Goal: Task Accomplishment & Management: Use online tool/utility

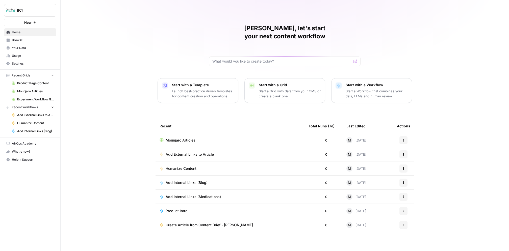
click at [14, 37] on link "Browse" at bounding box center [30, 40] width 52 height 8
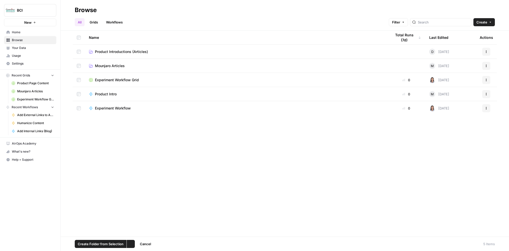
click at [78, 96] on td at bounding box center [79, 94] width 12 height 14
click at [113, 67] on span "Mounjaro Articles" at bounding box center [110, 65] width 30 height 5
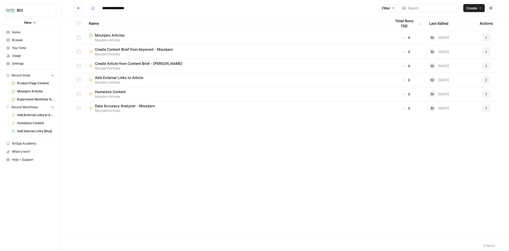
click at [126, 34] on div "Mounjaro Articles" at bounding box center [236, 35] width 295 height 5
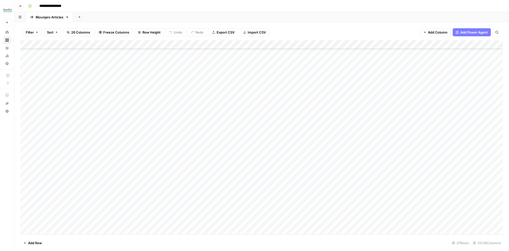
scroll to position [140, 0]
drag, startPoint x: 72, startPoint y: 54, endPoint x: 72, endPoint y: 236, distance: 181.7
click at [72, 236] on div "Filter Sort 26 Columns Freeze Columns Row Height Undo Redo Export CSV Import CS…" at bounding box center [261, 136] width 495 height 229
click at [146, 73] on div "Add Column" at bounding box center [261, 137] width 483 height 195
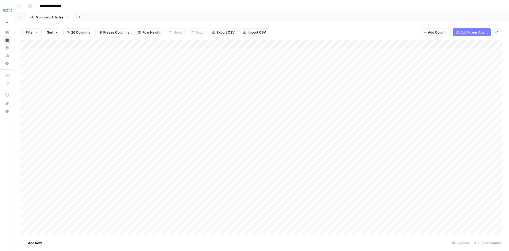
drag, startPoint x: 65, startPoint y: 52, endPoint x: 65, endPoint y: 61, distance: 8.3
click at [65, 61] on div "Add Column" at bounding box center [261, 137] width 483 height 195
click at [54, 70] on div "Add Column" at bounding box center [261, 137] width 483 height 195
click at [130, 72] on div "Add Column" at bounding box center [261, 137] width 483 height 195
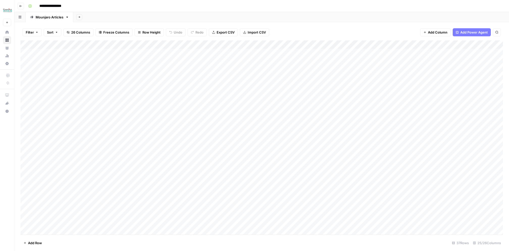
click at [175, 70] on div "Add Column" at bounding box center [261, 137] width 483 height 195
click at [266, 69] on div "Add Column" at bounding box center [261, 137] width 483 height 195
click at [284, 71] on div "Add Column" at bounding box center [261, 137] width 483 height 195
click at [135, 68] on div "Add Column" at bounding box center [261, 137] width 483 height 195
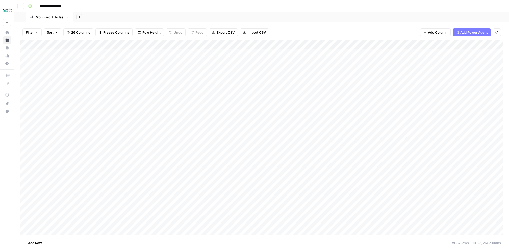
click at [136, 83] on div "Add Column" at bounding box center [261, 137] width 483 height 195
click at [132, 61] on div "Add Column" at bounding box center [261, 137] width 483 height 195
click at [112, 61] on div "Add Column" at bounding box center [261, 137] width 483 height 195
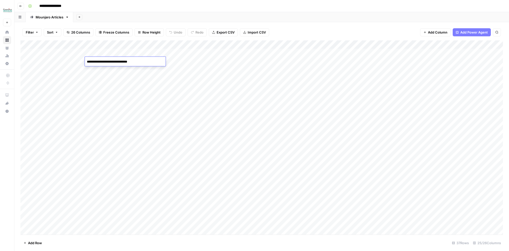
click at [134, 69] on div "Add Column" at bounding box center [261, 137] width 483 height 195
click at [136, 42] on div "Add Column" at bounding box center [261, 137] width 483 height 195
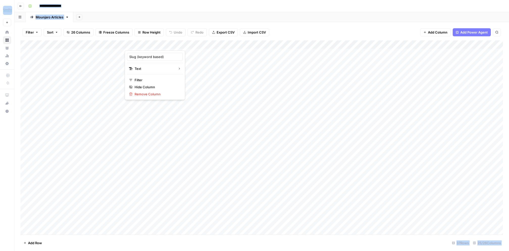
click at [136, 42] on div at bounding box center [139, 45] width 28 height 10
click at [107, 57] on div "Add Column" at bounding box center [261, 137] width 483 height 195
click at [132, 71] on div "Add Column" at bounding box center [261, 137] width 483 height 195
click at [240, 68] on div "Add Column" at bounding box center [261, 137] width 483 height 195
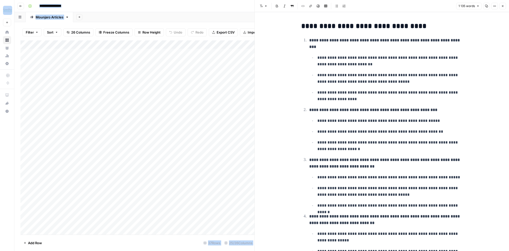
click at [504, 5] on icon "button" at bounding box center [503, 6] width 3 height 3
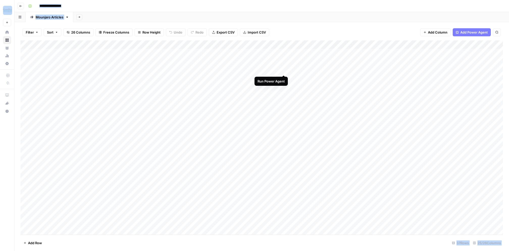
click at [285, 71] on div "Add Column" at bounding box center [261, 137] width 483 height 195
click at [257, 69] on div "Add Column" at bounding box center [261, 137] width 483 height 195
click at [276, 70] on div "Add Column" at bounding box center [261, 137] width 483 height 195
click at [270, 45] on div "Add Column" at bounding box center [261, 137] width 483 height 195
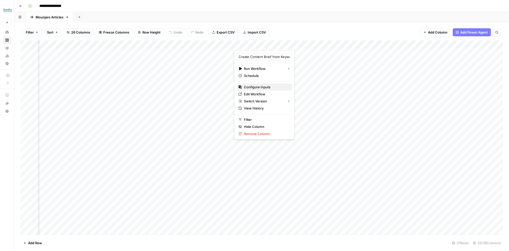
click at [266, 86] on span "Configure Inputs" at bounding box center [266, 87] width 44 height 5
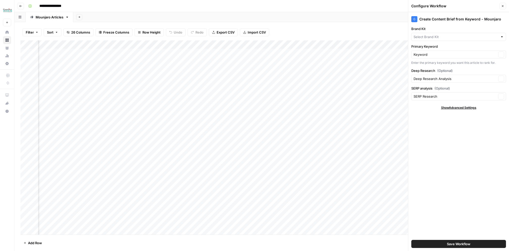
type input "Buy Canadian [MEDICAL_DATA]"
click at [503, 6] on icon "button" at bounding box center [503, 6] width 2 height 2
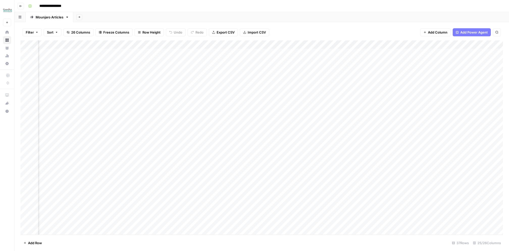
click at [394, 69] on div "Add Column" at bounding box center [261, 137] width 483 height 195
click at [383, 69] on div "Add Column" at bounding box center [261, 137] width 483 height 195
click at [284, 70] on div "Add Column" at bounding box center [261, 137] width 483 height 195
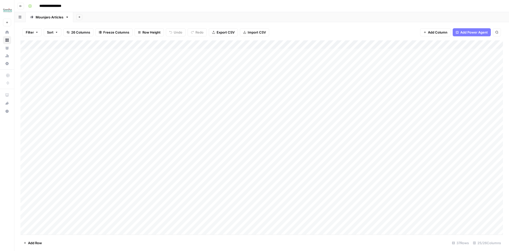
click at [257, 69] on div "Add Column" at bounding box center [261, 137] width 483 height 195
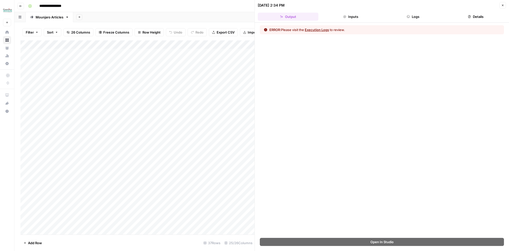
click at [310, 29] on button "Execution Logs" at bounding box center [317, 29] width 24 height 5
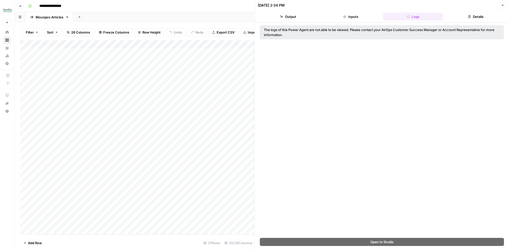
click at [502, 6] on icon "button" at bounding box center [503, 5] width 3 height 3
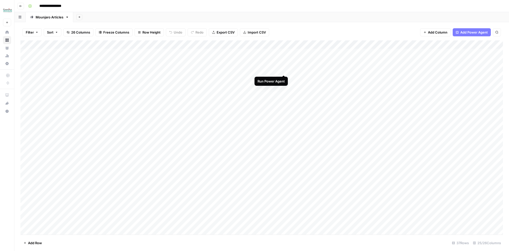
click at [284, 70] on div "Add Column" at bounding box center [261, 137] width 483 height 195
click at [139, 60] on div "Add Column" at bounding box center [261, 137] width 483 height 195
click at [103, 75] on div "Add Column" at bounding box center [261, 137] width 483 height 195
click at [104, 71] on div "Add Column" at bounding box center [261, 137] width 483 height 195
click at [137, 67] on div "Add Column" at bounding box center [261, 137] width 483 height 195
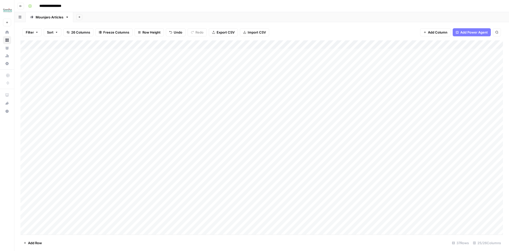
click at [134, 69] on div "Add Column" at bounding box center [261, 137] width 483 height 195
click at [134, 69] on textarea "**********" at bounding box center [165, 70] width 81 height 7
click at [128, 69] on textarea "**********" at bounding box center [165, 70] width 81 height 7
type textarea "**********"
click at [226, 82] on div "Add Column" at bounding box center [261, 137] width 483 height 195
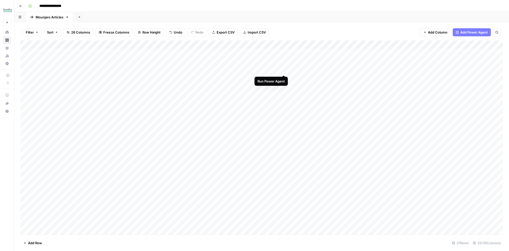
click at [284, 70] on div "Add Column" at bounding box center [261, 137] width 483 height 195
click at [258, 45] on div "Add Column" at bounding box center [261, 137] width 483 height 195
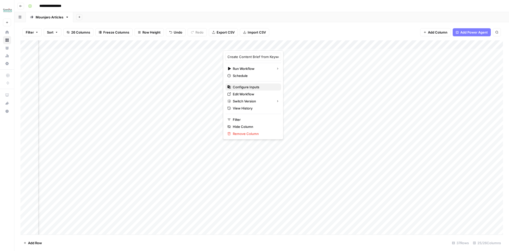
click at [247, 86] on span "Configure Inputs" at bounding box center [255, 87] width 44 height 5
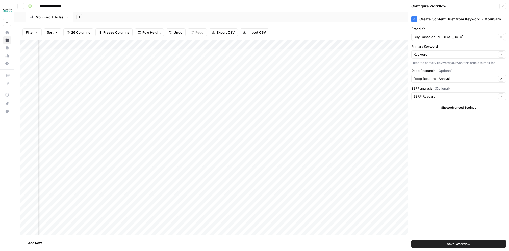
click at [168, 44] on div "Add Column" at bounding box center [261, 137] width 483 height 195
click at [166, 85] on span "Configure Inputs" at bounding box center [164, 87] width 44 height 5
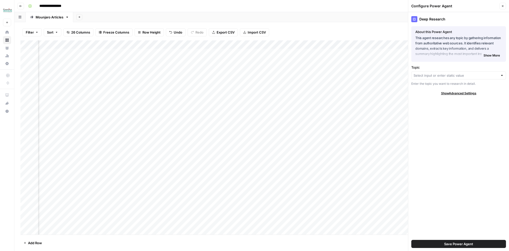
scroll to position [0, 31]
click at [447, 91] on span "Show Advanced Settings" at bounding box center [458, 93] width 35 height 5
click at [447, 91] on span "Hide Advanced Settings" at bounding box center [459, 93] width 34 height 5
click at [436, 75] on input "Topic" at bounding box center [456, 75] width 85 height 5
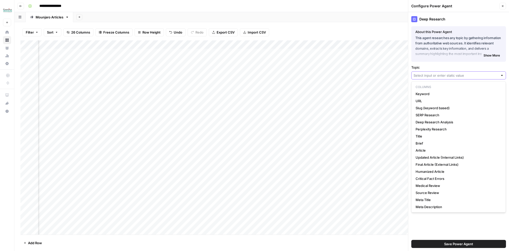
click at [436, 75] on input "Topic" at bounding box center [456, 75] width 85 height 5
click at [338, 44] on div "Add Column" at bounding box center [261, 137] width 483 height 195
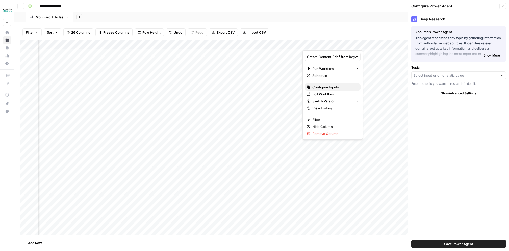
click at [328, 85] on span "Configure Inputs" at bounding box center [335, 87] width 44 height 5
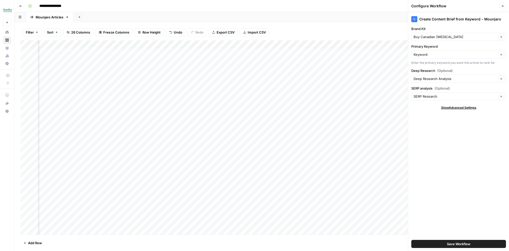
click at [156, 45] on div "Add Column" at bounding box center [261, 137] width 483 height 195
type input "Analyze SERP for Target Keyword (1)"
click at [154, 87] on span "Configure Inputs" at bounding box center [153, 87] width 44 height 5
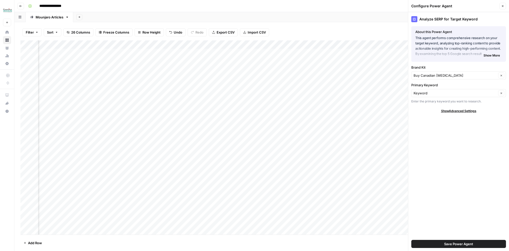
click at [248, 44] on div "Add Column" at bounding box center [261, 137] width 483 height 195
click at [225, 88] on span "Configure Inputs" at bounding box center [244, 87] width 44 height 5
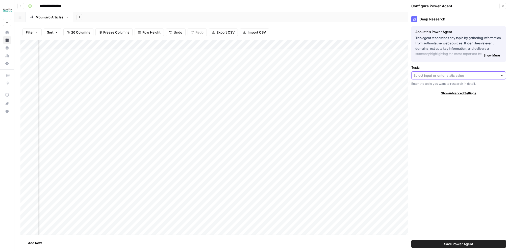
click at [481, 73] on input "Topic" at bounding box center [456, 75] width 85 height 5
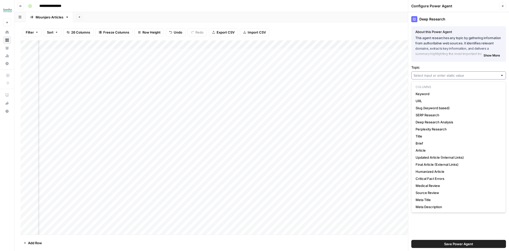
click at [481, 73] on input "Topic" at bounding box center [456, 75] width 85 height 5
click at [471, 64] on div "Deep Research About this Power Agent This agent researches any topic by gatheri…" at bounding box center [459, 131] width 101 height 239
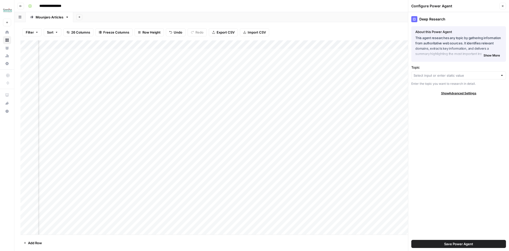
click at [505, 6] on button "Close" at bounding box center [503, 6] width 7 height 7
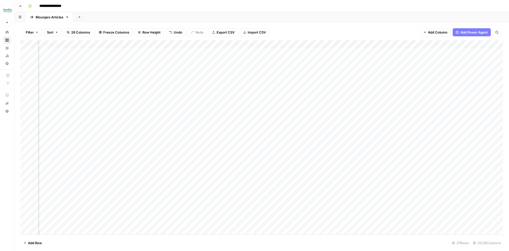
click at [247, 44] on div "Add Column" at bounding box center [261, 137] width 483 height 195
click at [237, 85] on span "Configure Inputs" at bounding box center [244, 87] width 44 height 5
